Goal: Answer question/provide support: Answer question/provide support

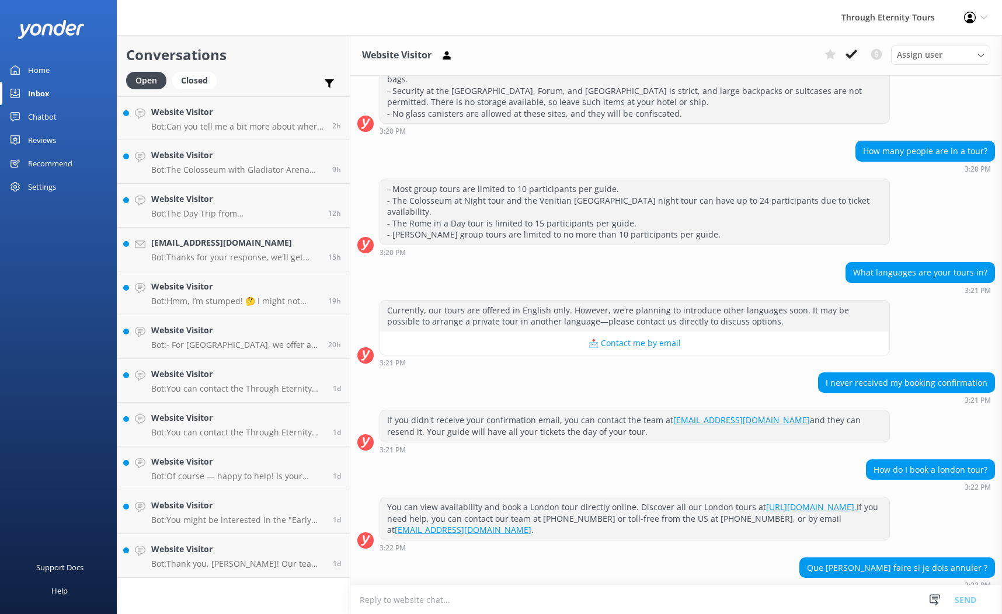
scroll to position [3164, 0]
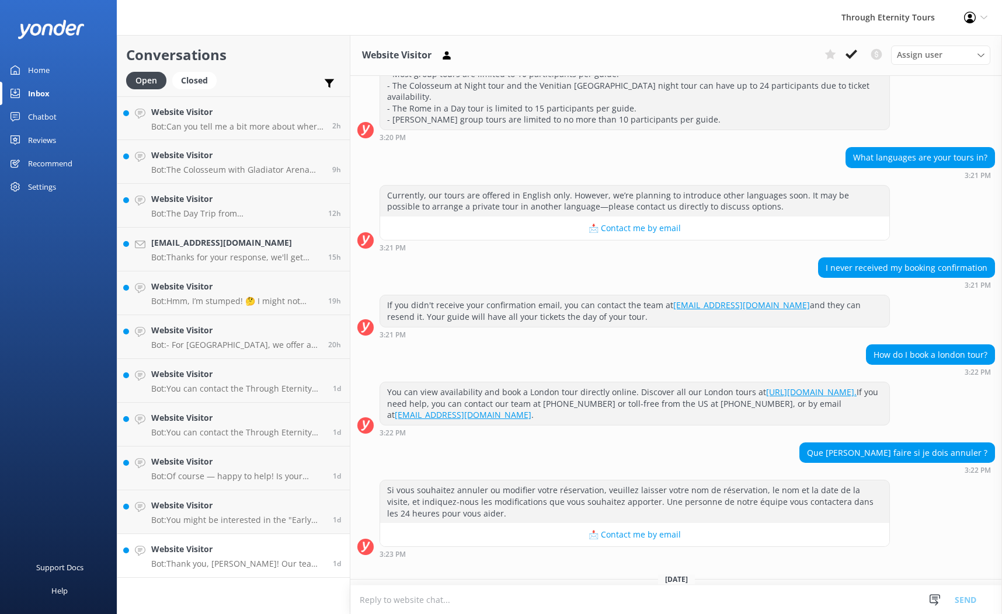
click at [253, 552] on h4 "Website Visitor" at bounding box center [237, 549] width 173 height 13
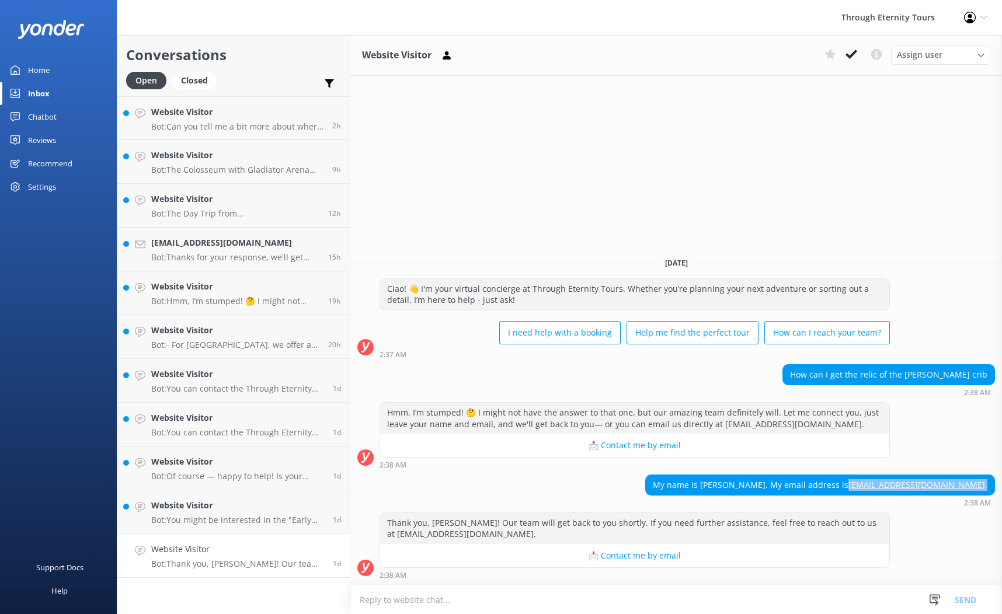
drag, startPoint x: 989, startPoint y: 483, endPoint x: 896, endPoint y: 481, distance: 93.4
click at [896, 481] on div "My name is [PERSON_NAME]. My email address is [EMAIL_ADDRESS][DOMAIN_NAME] ." at bounding box center [820, 485] width 348 height 20
copy div "[EMAIL_ADDRESS][DOMAIN_NAME] ."
click at [927, 58] on span "Assign user" at bounding box center [920, 54] width 46 height 13
click at [787, 158] on div "Website Visitor Assign user [PERSON_NAME] Nadya Oks [PERSON_NAME] [PERSON_NAME]…" at bounding box center [675, 324] width 651 height 579
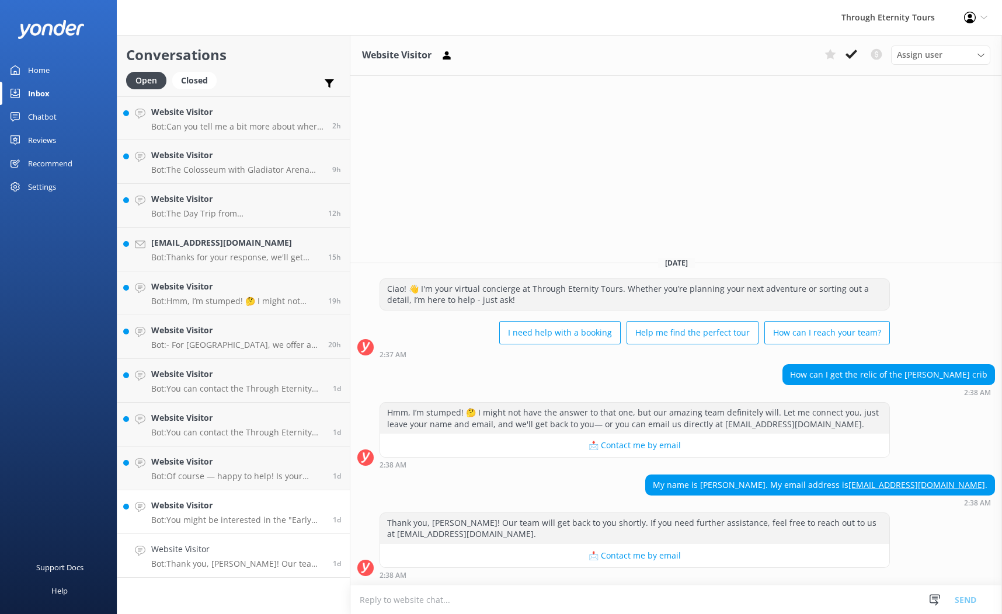
click at [243, 505] on h4 "Website Visitor" at bounding box center [237, 505] width 173 height 13
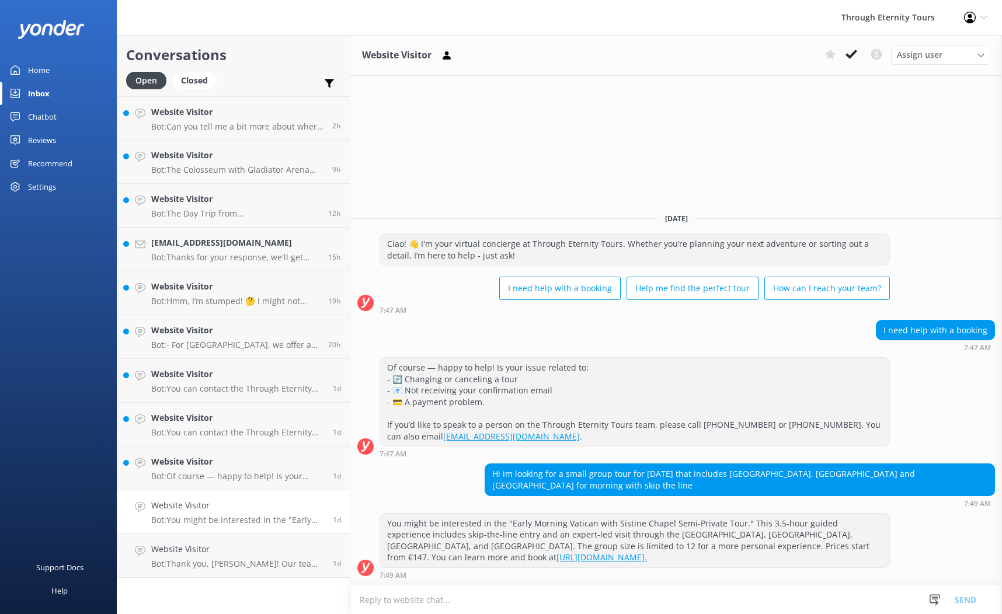
click at [473, 599] on textarea at bounding box center [675, 599] width 651 height 29
type textarea "H"
click at [854, 54] on icon at bounding box center [851, 54] width 12 height 12
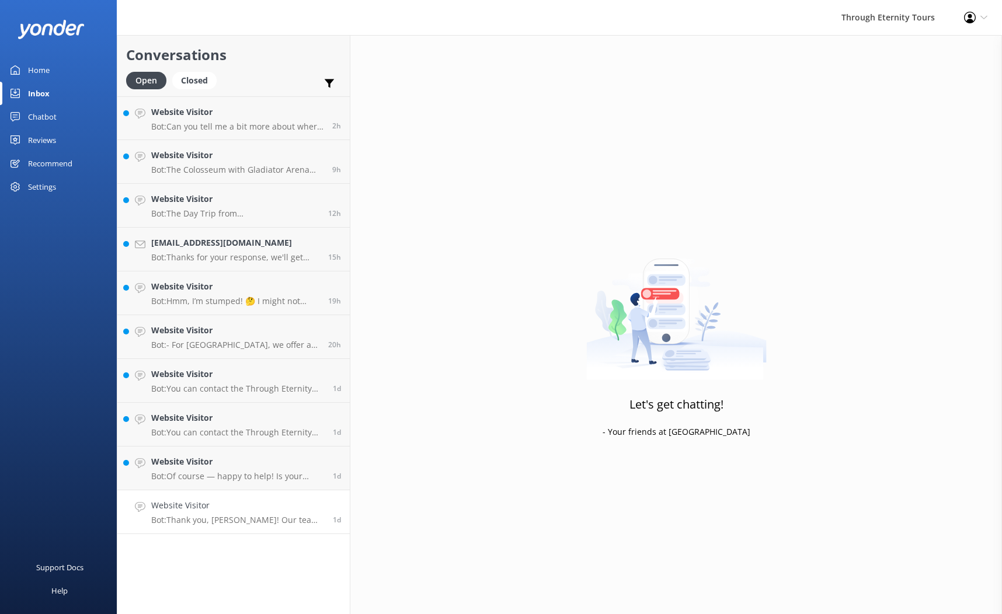
click at [236, 517] on p "Bot: Thank you, [PERSON_NAME]! Our team will get back to you shortly. If you ne…" at bounding box center [237, 520] width 173 height 11
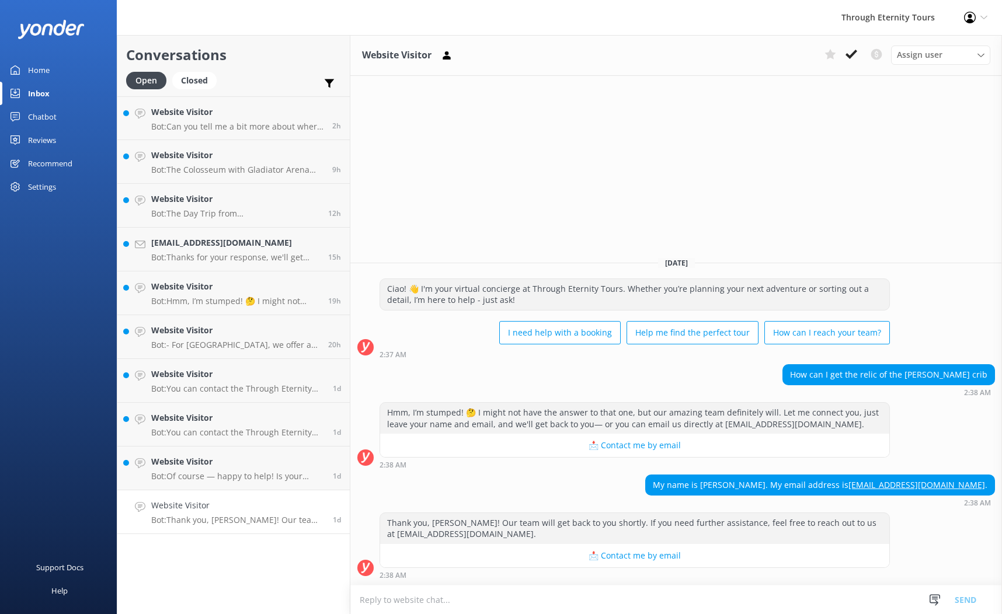
click at [238, 491] on link "Website Visitor Bot: Thank you, [PERSON_NAME]! Our team will get back to you sh…" at bounding box center [233, 512] width 232 height 44
click at [246, 460] on h4 "Website Visitor" at bounding box center [237, 461] width 173 height 13
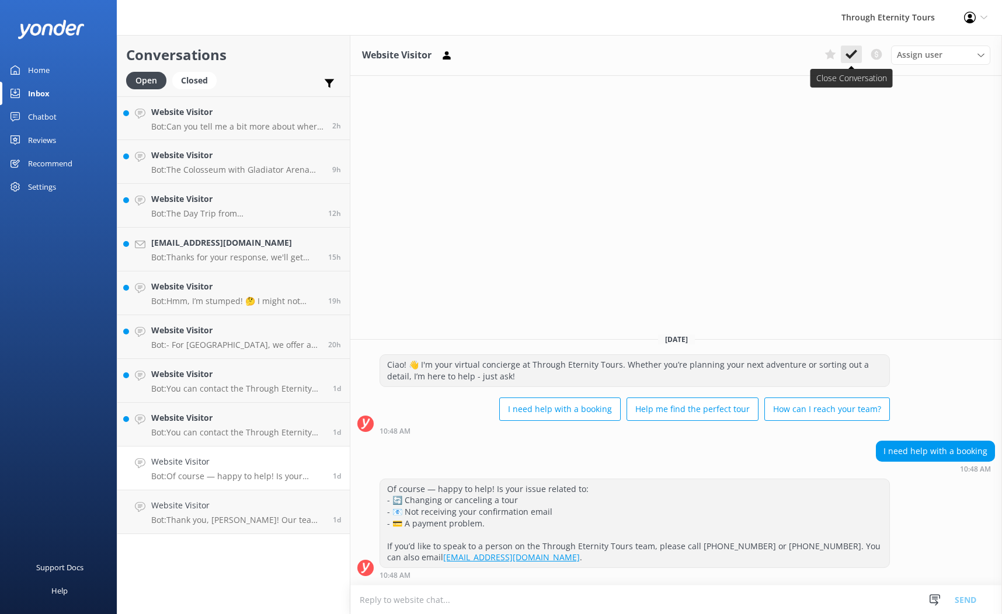
click at [855, 51] on use at bounding box center [851, 54] width 12 height 9
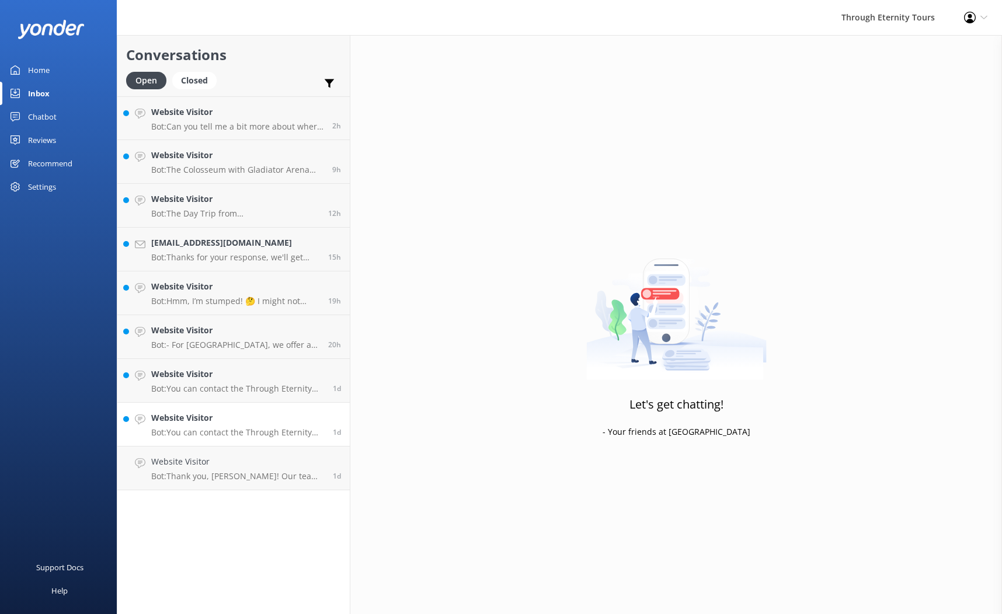
click at [287, 418] on h4 "Website Visitor" at bounding box center [237, 417] width 173 height 13
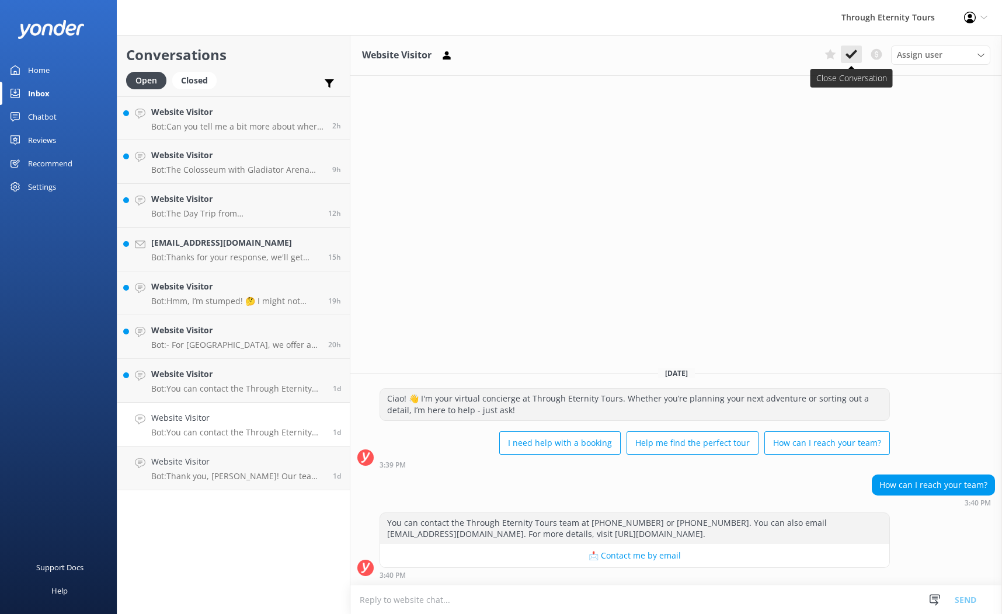
click at [854, 55] on icon at bounding box center [851, 54] width 12 height 12
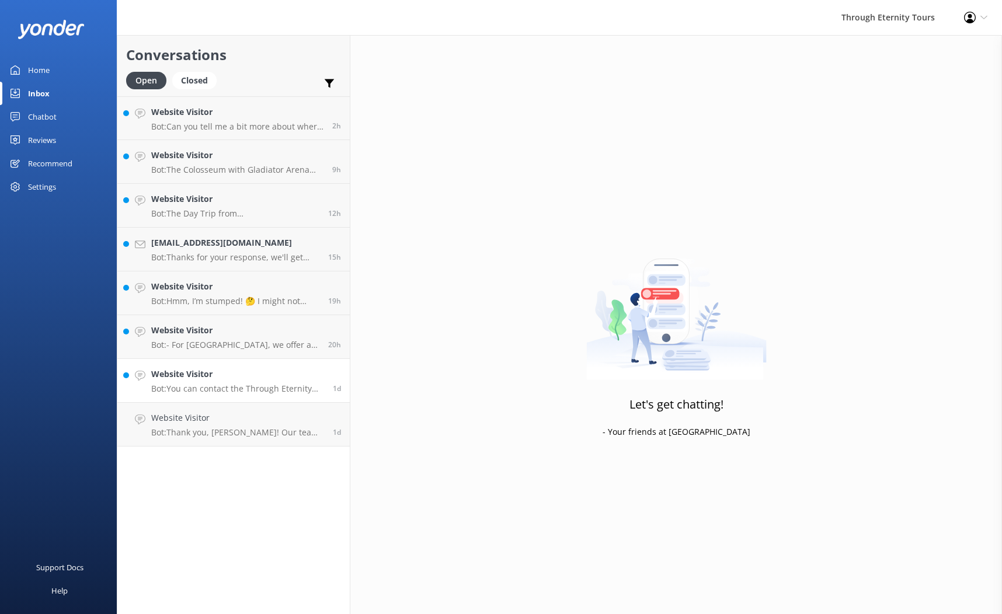
click at [281, 379] on h4 "Website Visitor" at bounding box center [237, 374] width 173 height 13
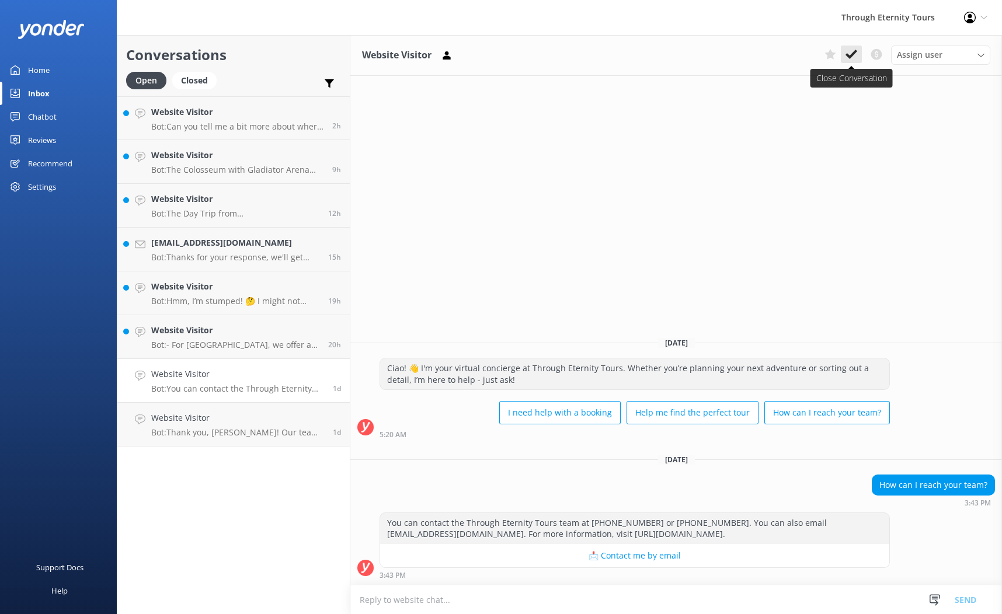
click at [854, 55] on icon at bounding box center [851, 54] width 12 height 12
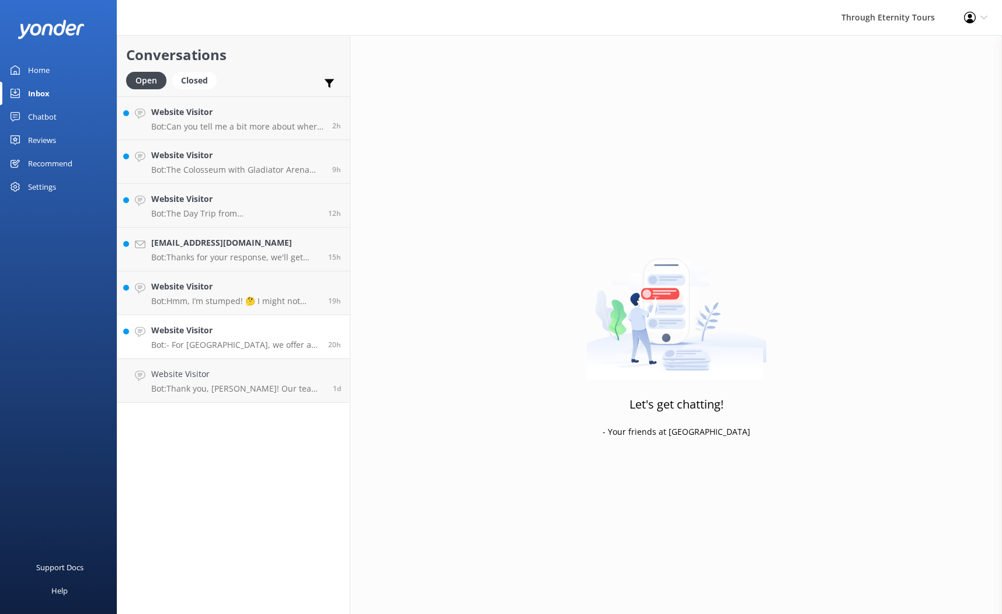
click at [243, 347] on p "Bot: - For [GEOGRAPHIC_DATA], we offer a wide range of tours exploring the city…" at bounding box center [235, 345] width 168 height 11
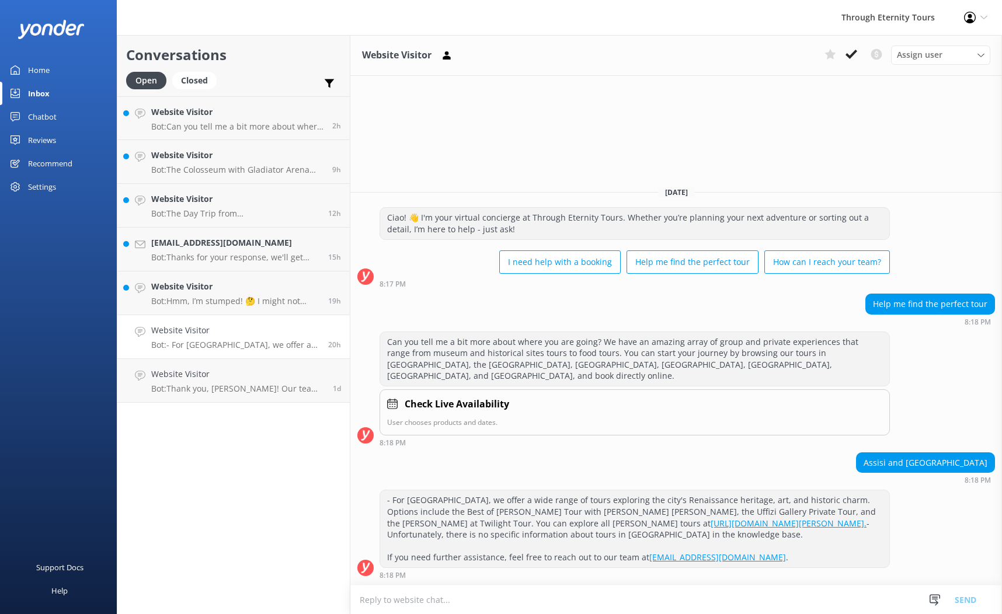
click at [863, 55] on div "Assign user [PERSON_NAME] Nadya Oks [PERSON_NAME] [PERSON_NAME] Mo [PERSON_NAME…" at bounding box center [904, 55] width 170 height 19
click at [858, 52] on button at bounding box center [850, 55] width 21 height 18
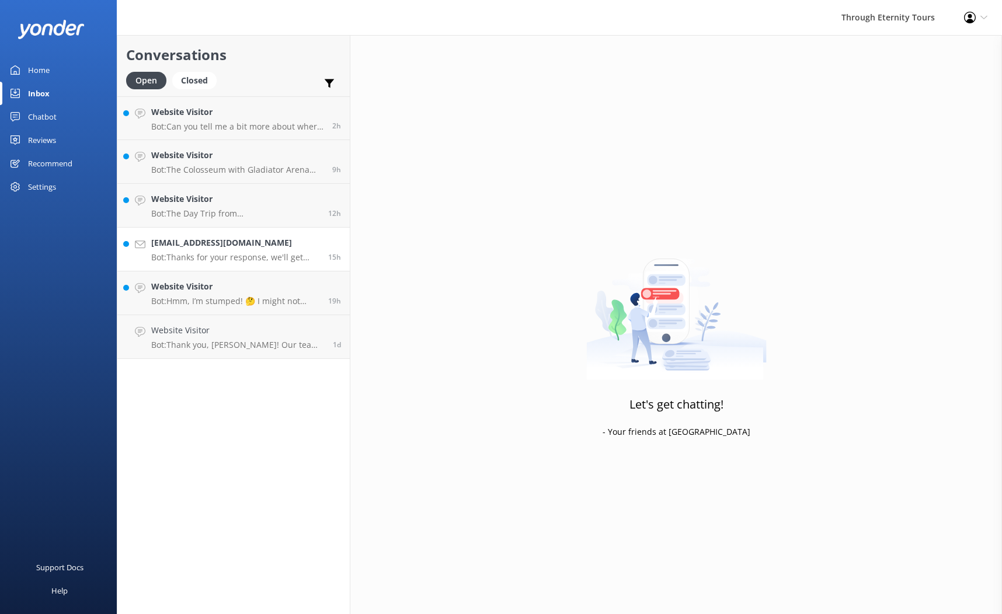
click at [254, 259] on p "Bot: Thanks for your response, we'll get back to you as soon as we can during o…" at bounding box center [235, 257] width 168 height 11
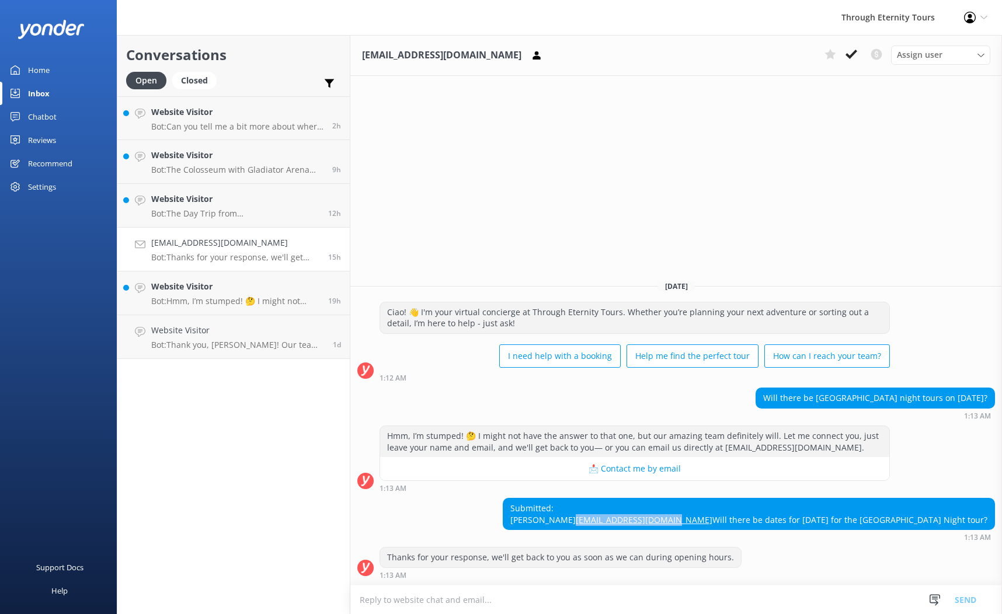
drag, startPoint x: 800, startPoint y: 509, endPoint x: 705, endPoint y: 509, distance: 95.1
click at [705, 509] on div "Submitted: [PERSON_NAME] [PERSON_NAME][EMAIL_ADDRESS][DOMAIN_NAME] Will there b…" at bounding box center [748, 513] width 491 height 31
copy link "[EMAIL_ADDRESS][DOMAIN_NAME]"
click at [939, 54] on span "Assign user" at bounding box center [920, 54] width 46 height 13
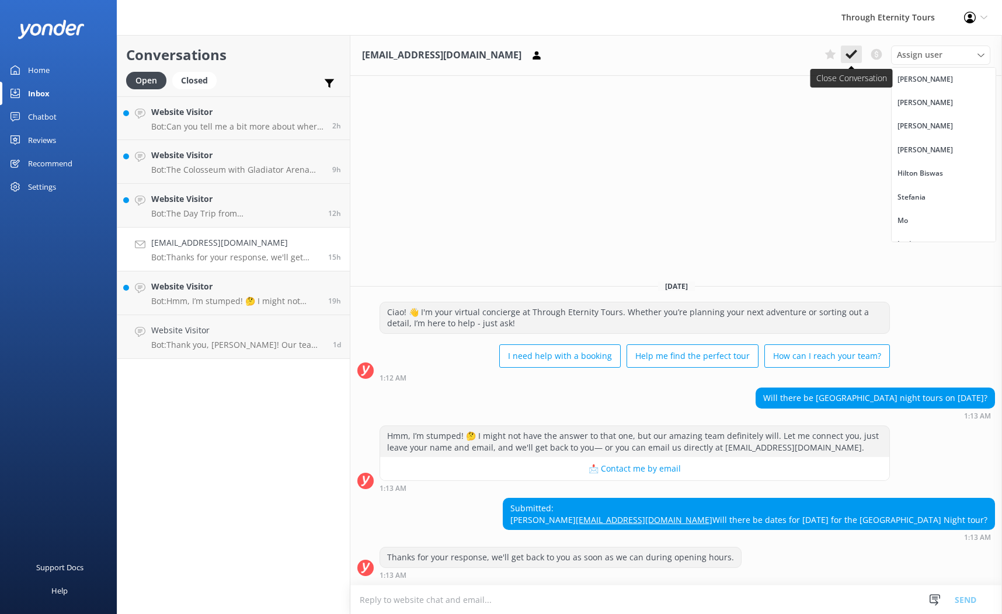
click at [856, 55] on icon at bounding box center [851, 54] width 12 height 12
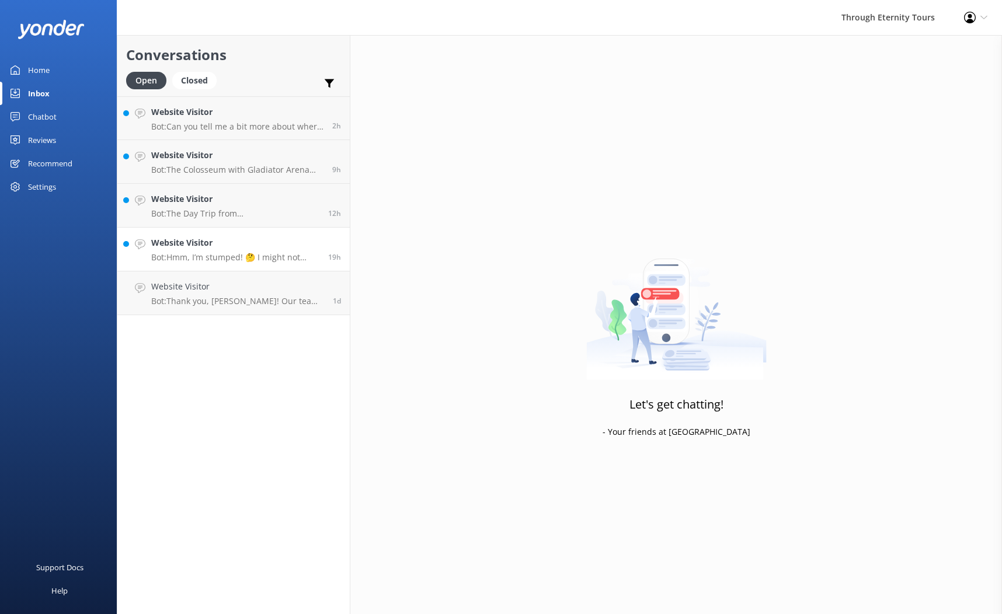
click at [190, 245] on h4 "Website Visitor" at bounding box center [235, 242] width 168 height 13
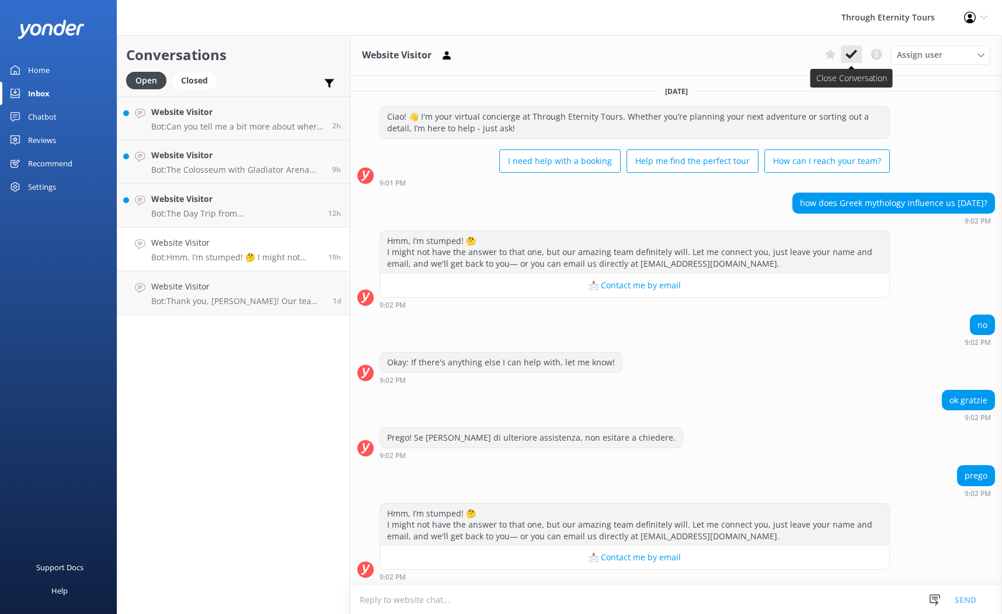
click at [857, 52] on button at bounding box center [850, 55] width 21 height 18
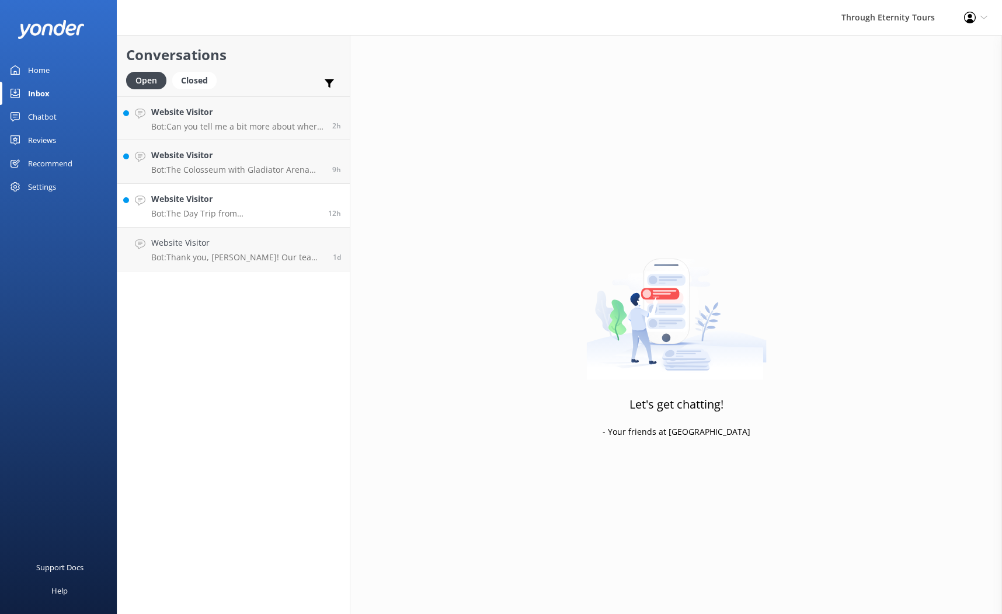
click at [249, 204] on h4 "Website Visitor" at bounding box center [235, 199] width 168 height 13
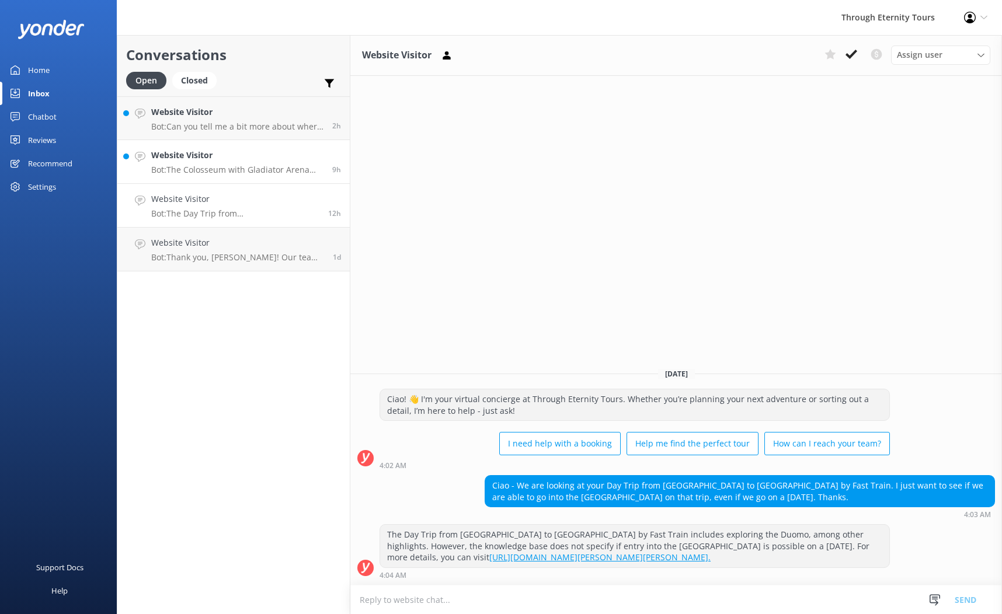
click at [275, 162] on div "Website Visitor Bot: The Colosseum with Gladiator Arena Floor, Forum and [GEOGR…" at bounding box center [237, 162] width 172 height 26
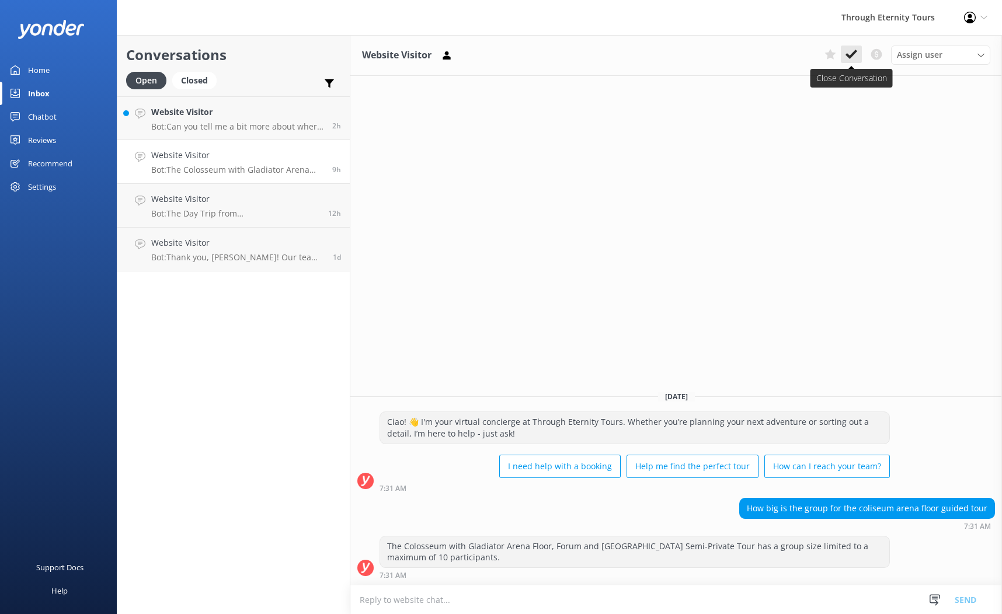
click at [854, 53] on use at bounding box center [851, 54] width 12 height 9
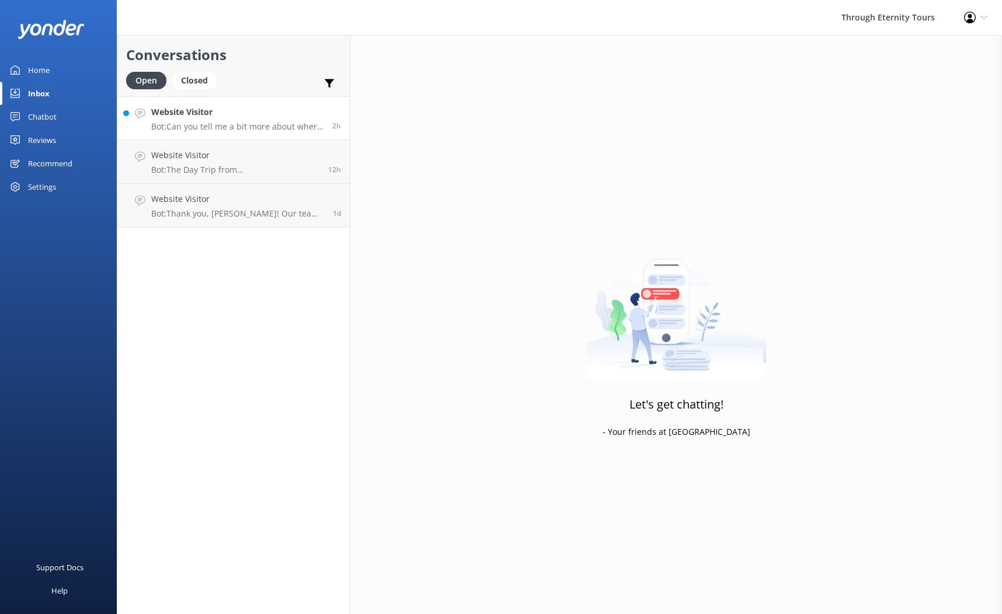
click at [230, 120] on div "Website Visitor Bot: Can you tell me a bit more about where you are going? We h…" at bounding box center [237, 118] width 172 height 25
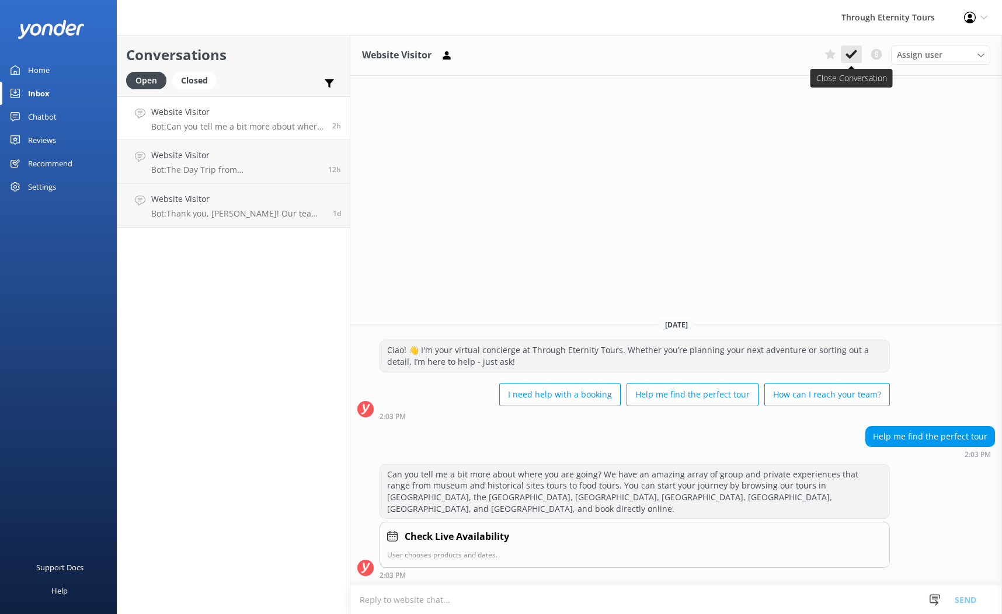
click at [847, 49] on icon at bounding box center [851, 54] width 12 height 12
